Goal: Task Accomplishment & Management: Use online tool/utility

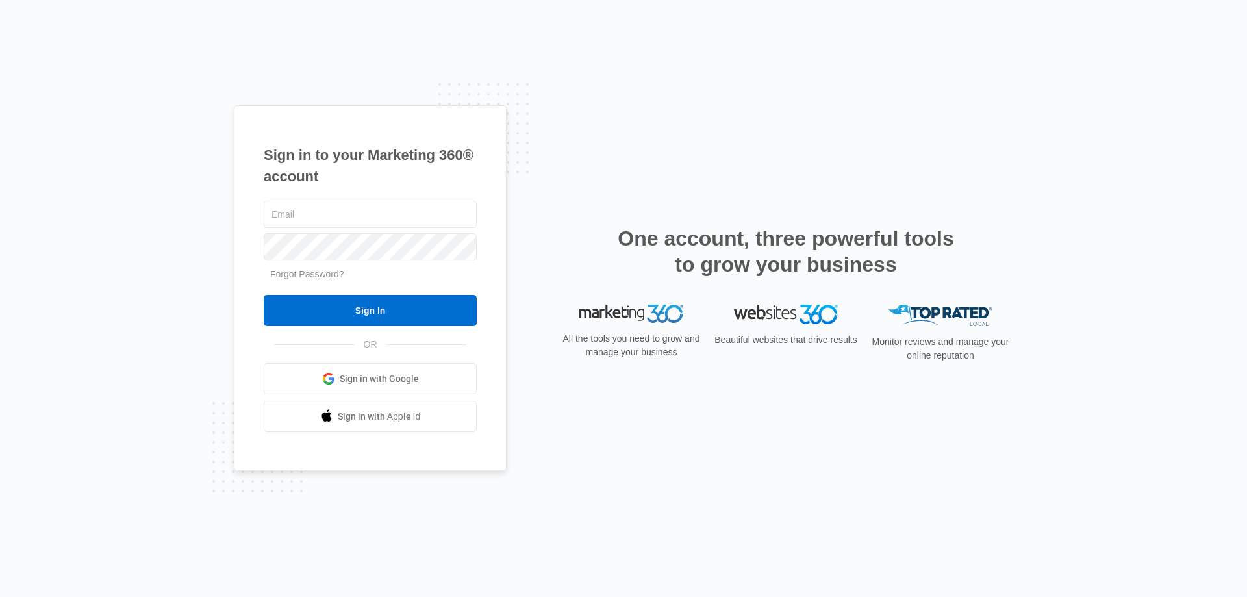
click at [368, 383] on span "Sign in with Google" at bounding box center [379, 379] width 79 height 14
click at [386, 218] on input "text" at bounding box center [370, 214] width 213 height 27
type input "[EMAIL_ADDRESS][DOMAIN_NAME]"
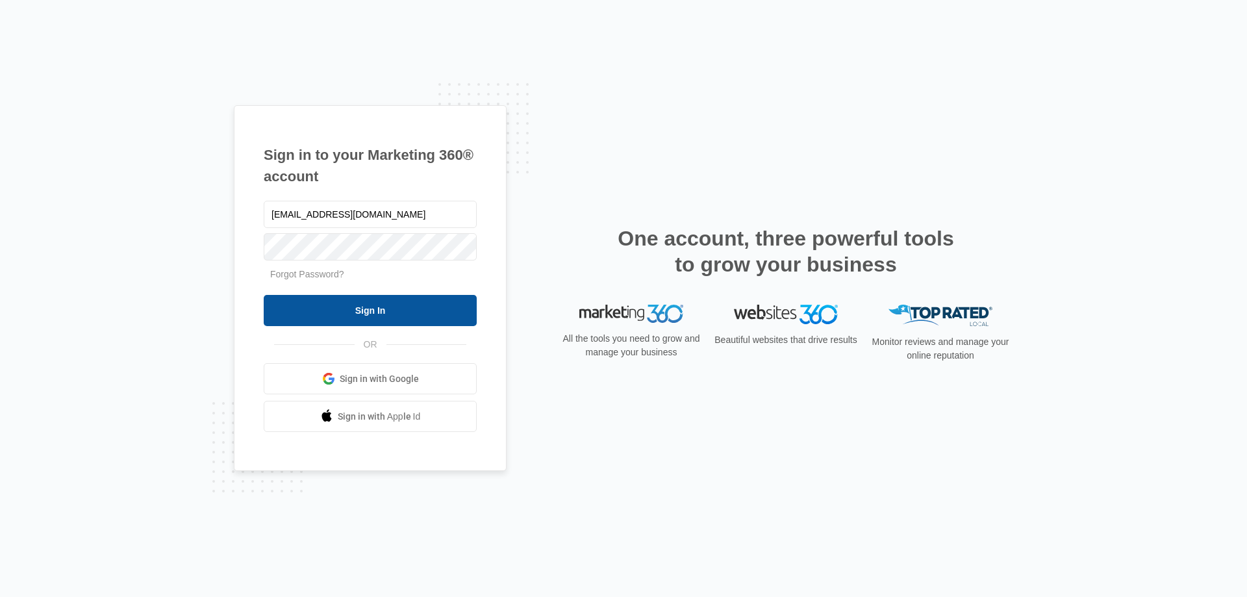
click at [363, 305] on input "Sign In" at bounding box center [370, 310] width 213 height 31
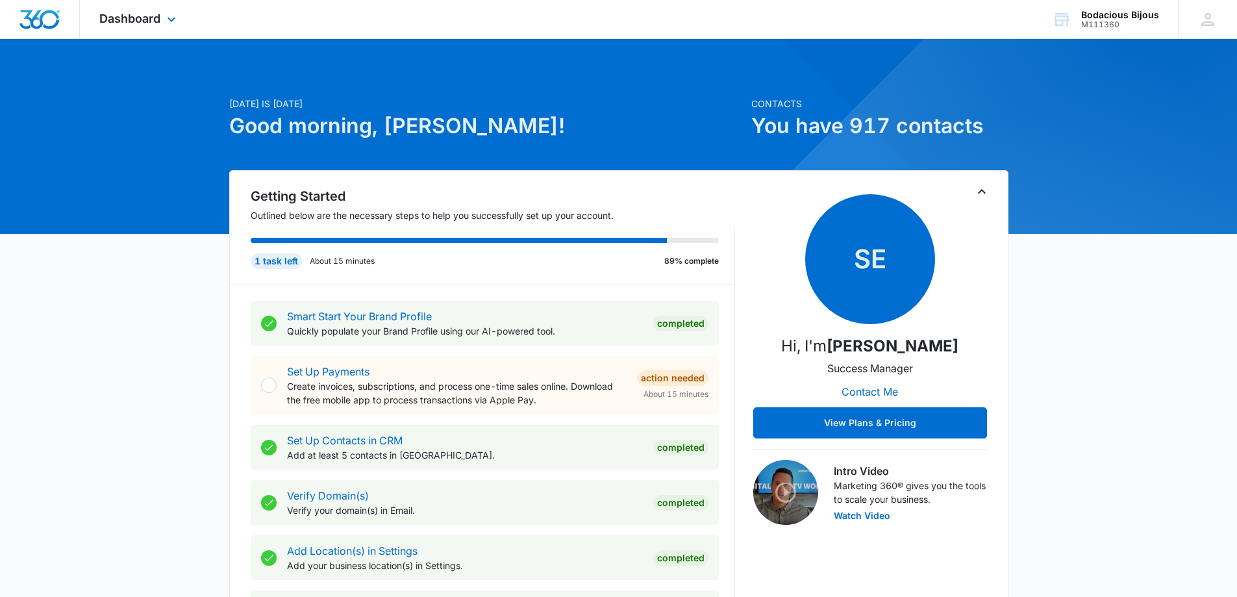
click at [180, 18] on div "Dashboard Apps Reputation Forms CRM Email Social POS Content Ads Intelligence F…" at bounding box center [139, 19] width 119 height 38
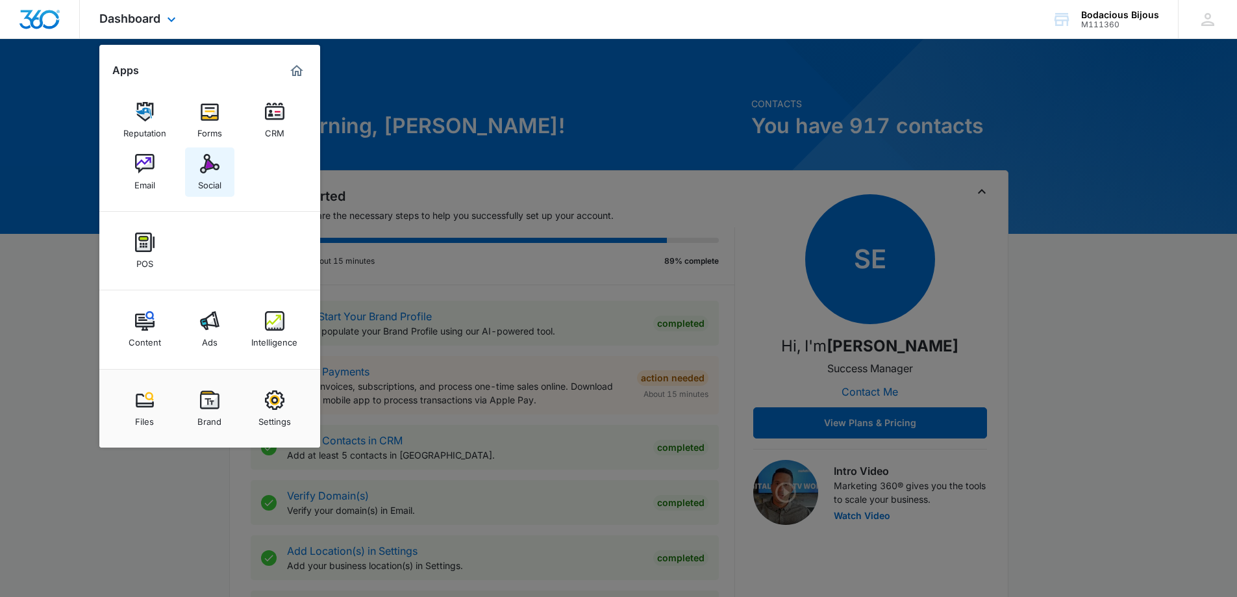
click at [215, 162] on img at bounding box center [209, 163] width 19 height 19
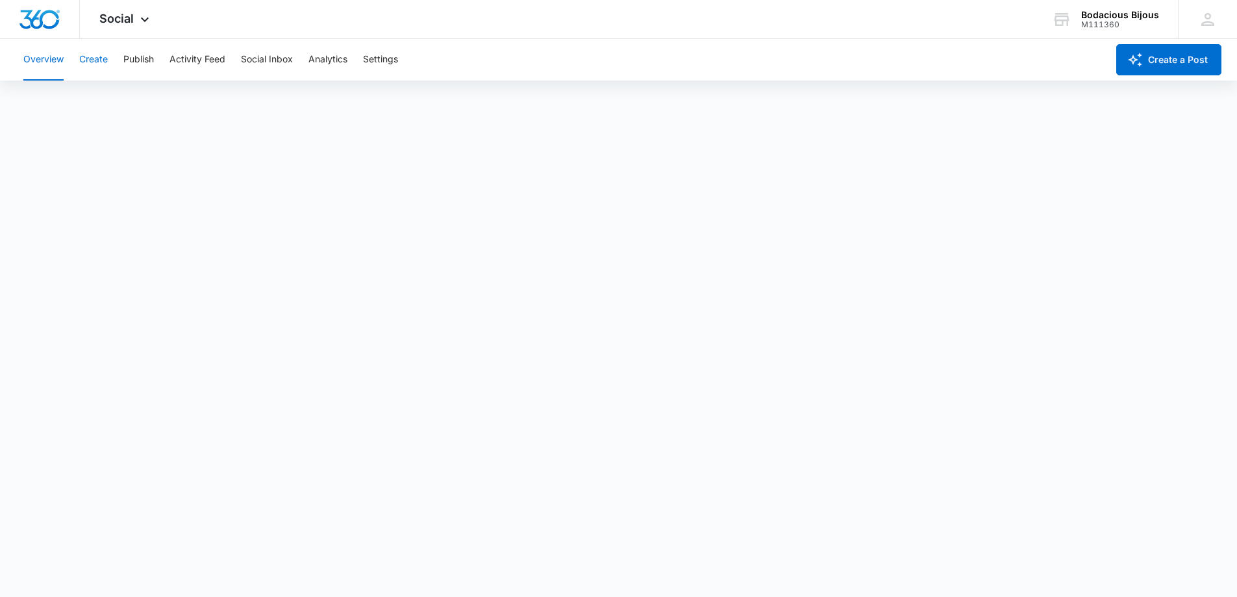
click at [99, 64] on button "Create" at bounding box center [93, 60] width 29 height 42
click at [130, 96] on button "Approvals" at bounding box center [127, 99] width 44 height 36
click at [200, 97] on button "Recommendations" at bounding box center [203, 99] width 79 height 36
click at [270, 96] on button "Auto Import" at bounding box center [284, 99] width 51 height 36
click at [149, 57] on button "Publish" at bounding box center [138, 60] width 31 height 42
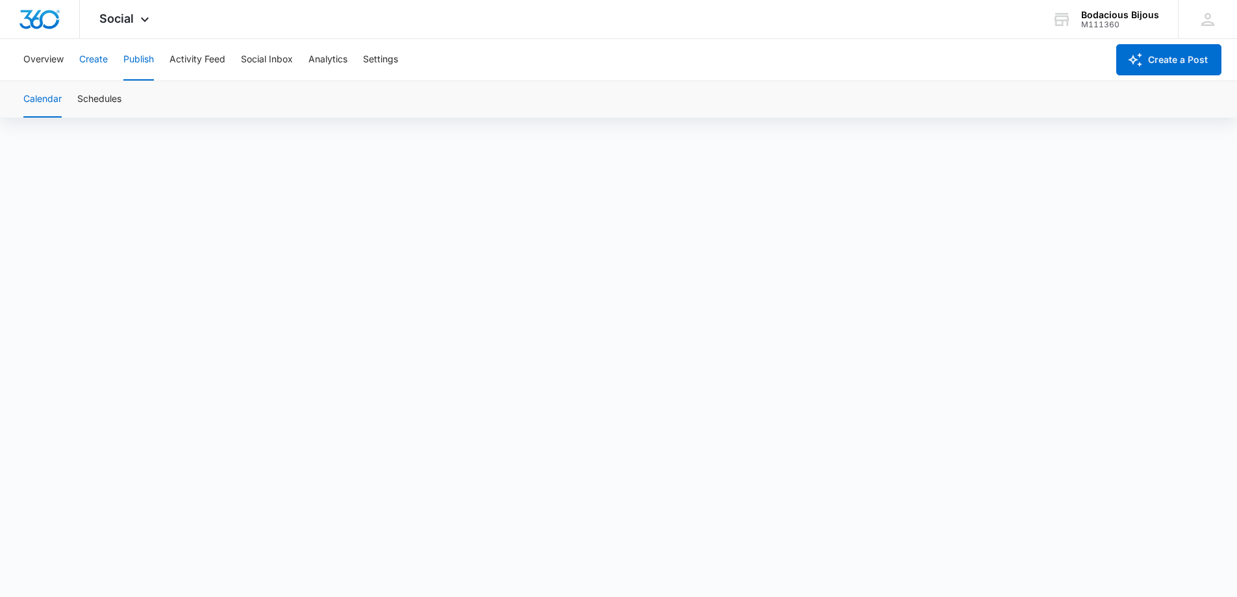
click at [95, 55] on button "Create" at bounding box center [93, 60] width 29 height 42
click at [51, 57] on button "Overview" at bounding box center [43, 60] width 40 height 42
click at [134, 56] on button "Publish" at bounding box center [138, 60] width 31 height 42
